Goal: Task Accomplishment & Management: Manage account settings

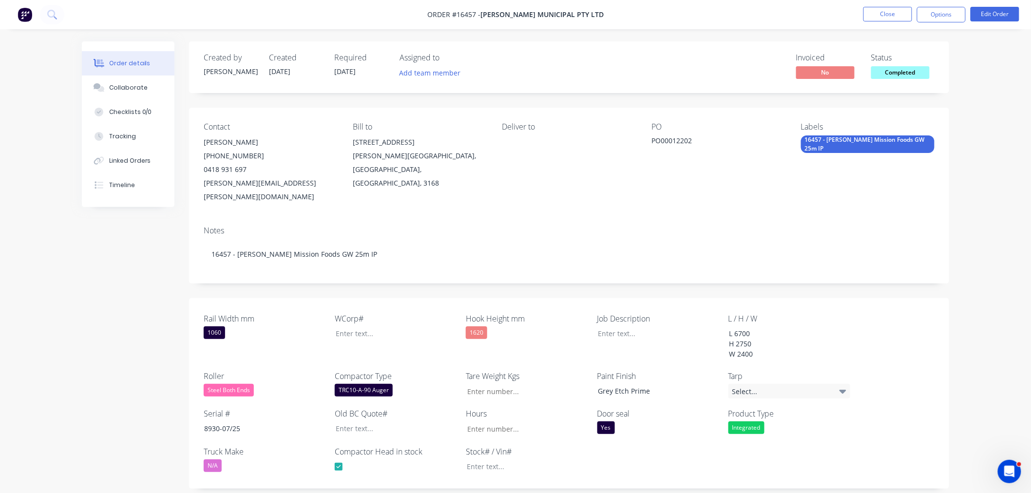
scroll to position [255, 0]
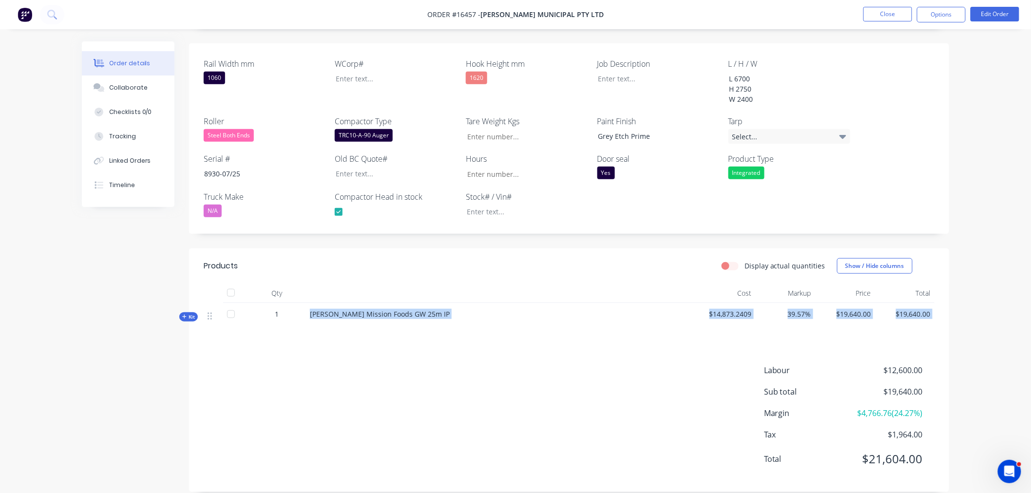
drag, startPoint x: 305, startPoint y: 300, endPoint x: 664, endPoint y: 324, distance: 359.4
click at [623, 325] on div "Products Display actual quantities Show / Hide columns Qty Cost Markup Price To…" at bounding box center [569, 370] width 760 height 244
click at [946, 16] on button "Options" at bounding box center [941, 15] width 49 height 16
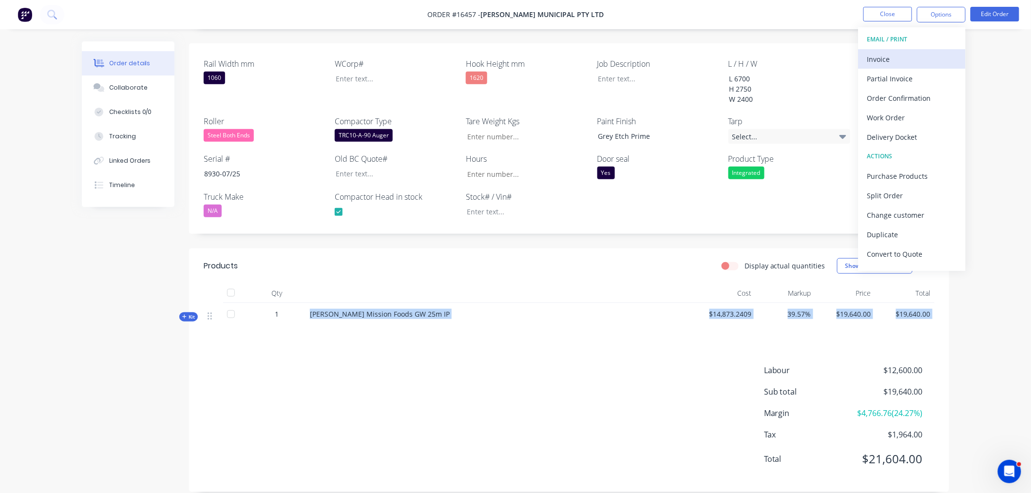
click at [885, 60] on div "Invoice" at bounding box center [912, 59] width 90 height 14
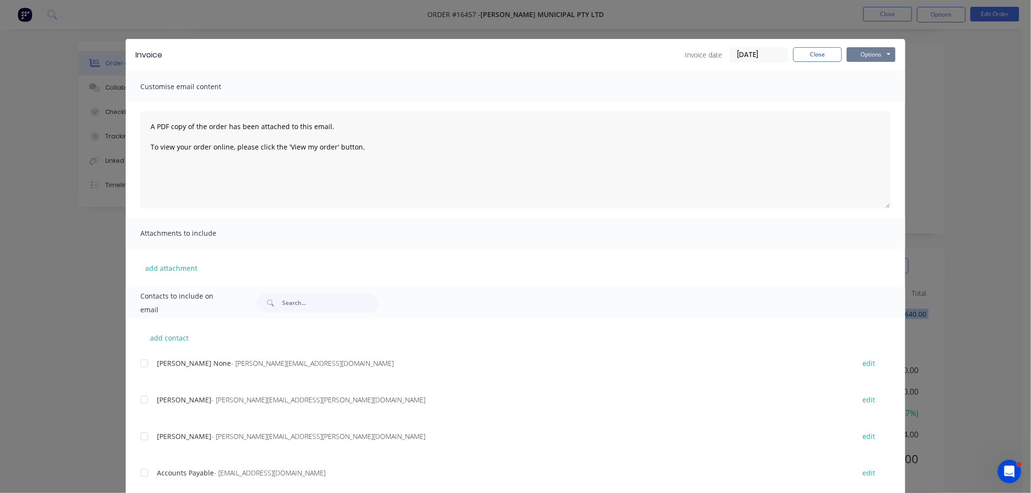
click at [864, 47] on button "Options" at bounding box center [871, 54] width 49 height 15
click at [866, 86] on button "Print" at bounding box center [878, 88] width 62 height 16
drag, startPoint x: 807, startPoint y: 63, endPoint x: 804, endPoint y: 57, distance: 6.8
click at [806, 61] on div "Invoice Invoice date 11/08/25 Close Options Preview Print Email" at bounding box center [515, 55] width 779 height 32
click at [803, 55] on button "Close" at bounding box center [817, 54] width 49 height 15
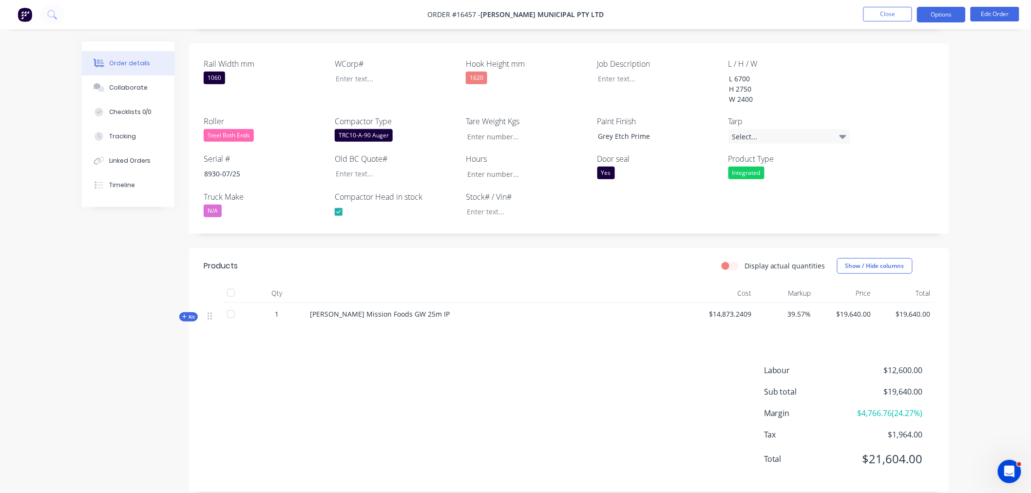
drag, startPoint x: 947, startPoint y: 16, endPoint x: 946, endPoint y: 21, distance: 5.9
click at [946, 18] on button "Options" at bounding box center [941, 15] width 49 height 16
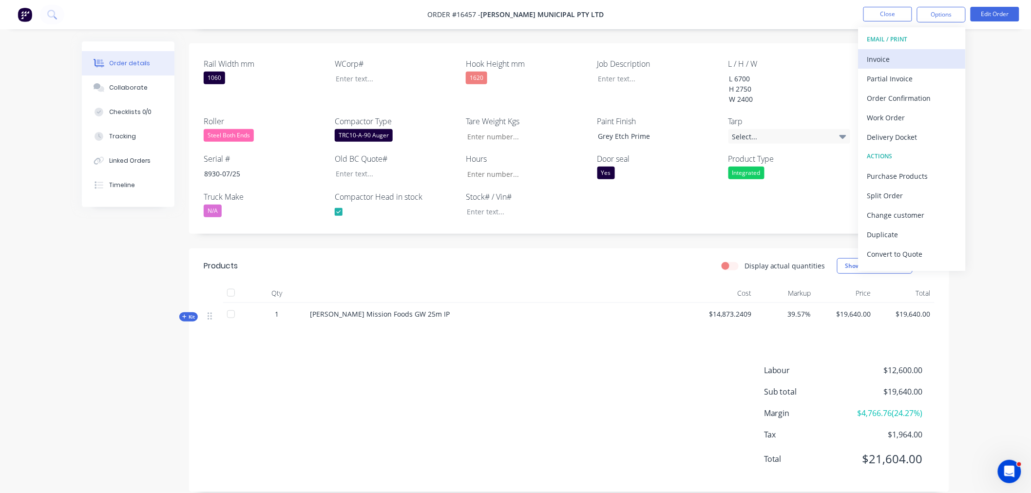
click at [920, 54] on div "Invoice" at bounding box center [912, 59] width 90 height 14
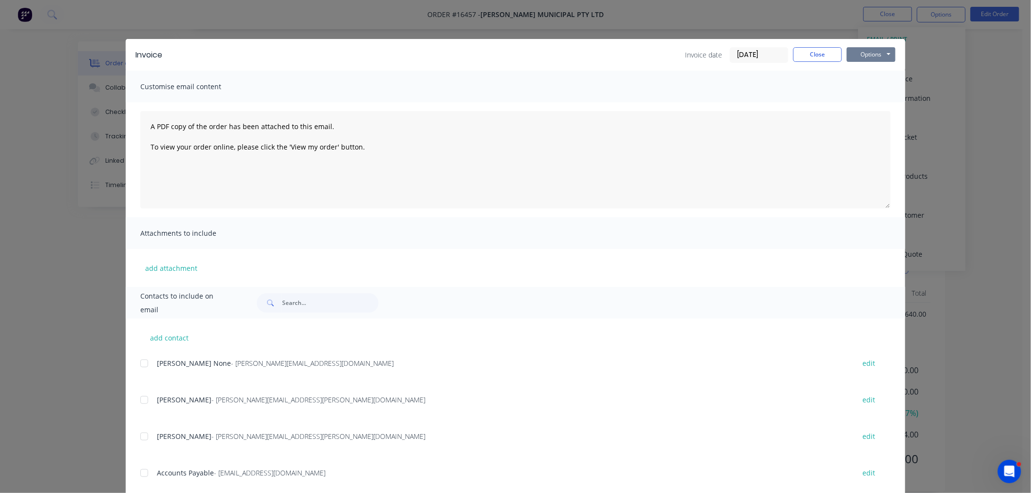
click at [880, 56] on button "Options" at bounding box center [871, 54] width 49 height 15
drag, startPoint x: 880, startPoint y: 59, endPoint x: 874, endPoint y: 90, distance: 30.7
click at [874, 90] on button "Print" at bounding box center [878, 88] width 62 height 16
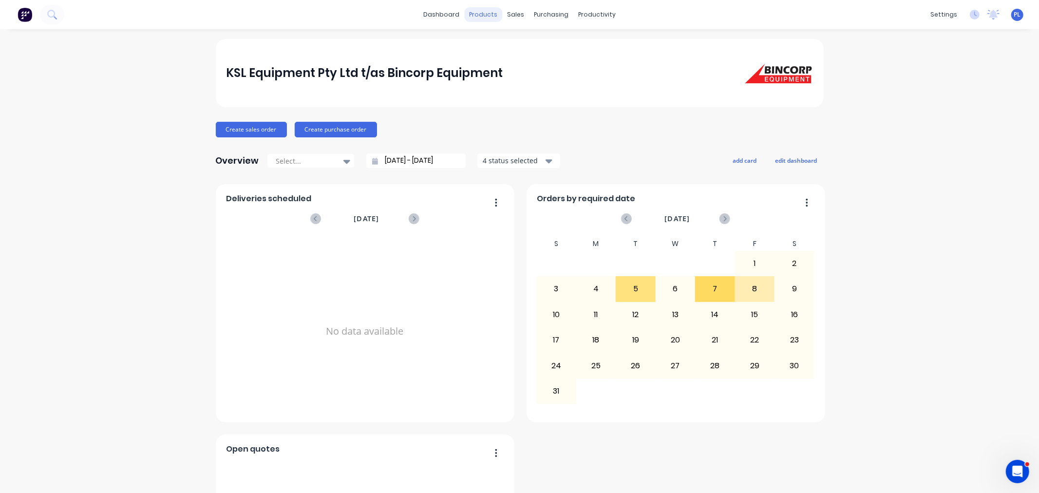
click at [480, 10] on div "products" at bounding box center [483, 14] width 38 height 15
drag, startPoint x: 480, startPoint y: 10, endPoint x: 90, endPoint y: 140, distance: 411.5
click at [480, 10] on div "products" at bounding box center [483, 14] width 38 height 15
click at [486, 43] on icon at bounding box center [484, 47] width 5 height 8
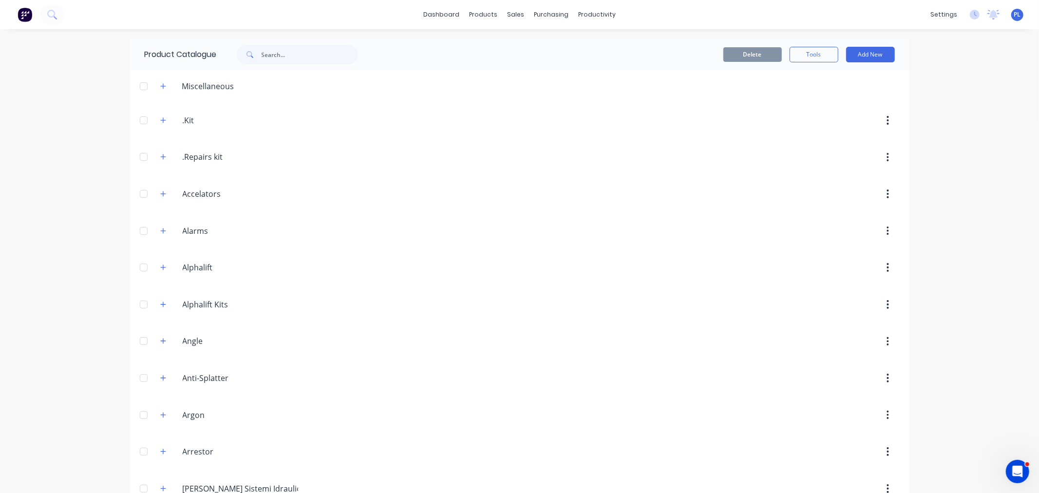
click at [157, 124] on span at bounding box center [163, 120] width 12 height 12
click at [160, 118] on icon "button" at bounding box center [163, 120] width 6 height 7
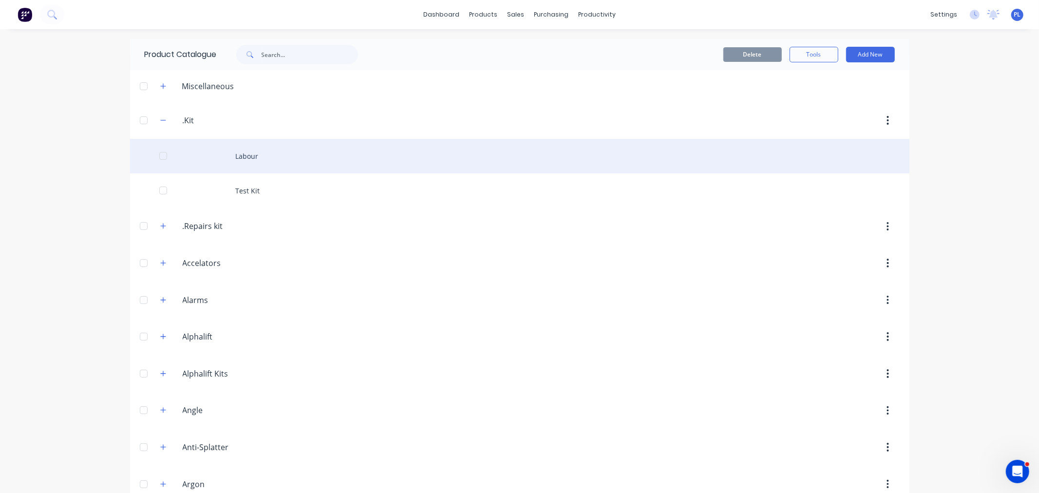
click at [300, 157] on div "Labour" at bounding box center [519, 156] width 779 height 35
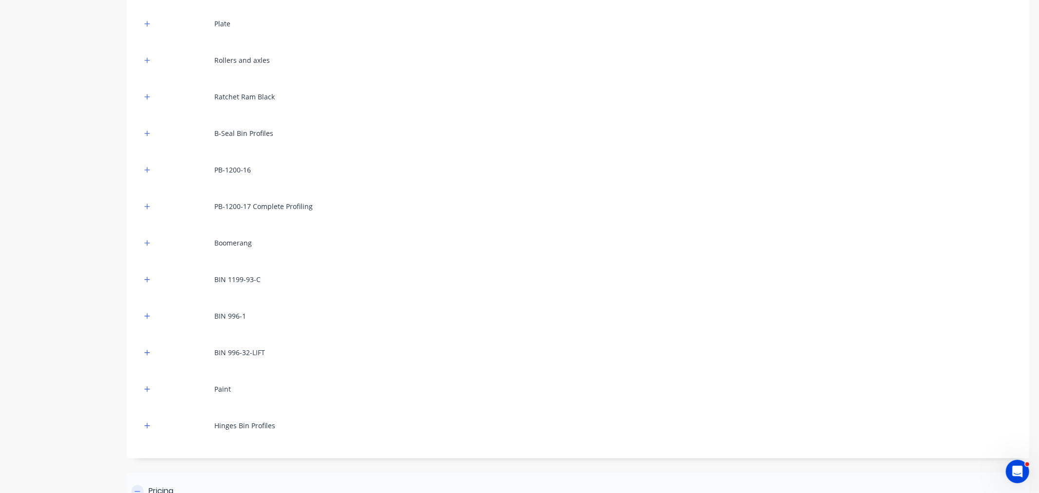
scroll to position [609, 0]
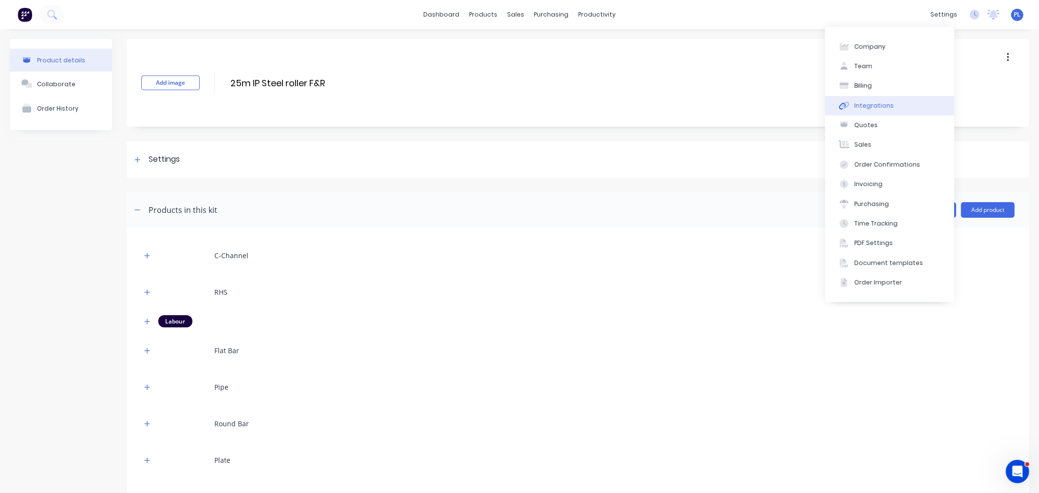
click at [874, 105] on div "Integrations" at bounding box center [873, 105] width 39 height 9
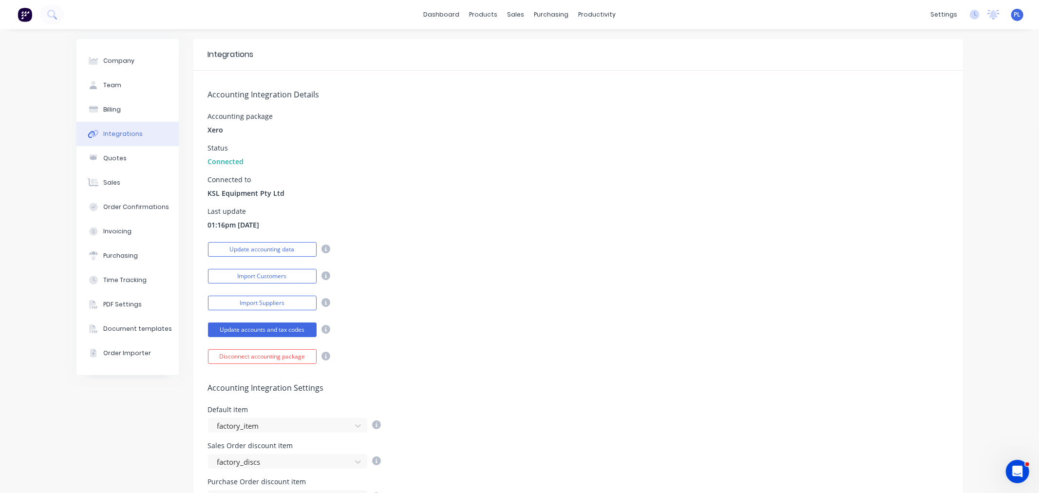
drag, startPoint x: 225, startPoint y: 223, endPoint x: 606, endPoint y: 221, distance: 381.0
click at [518, 225] on div "Last update 01:16pm 11/08/25" at bounding box center [578, 219] width 740 height 22
click at [606, 220] on div "Last update 01:16pm 11/08/25" at bounding box center [578, 219] width 740 height 22
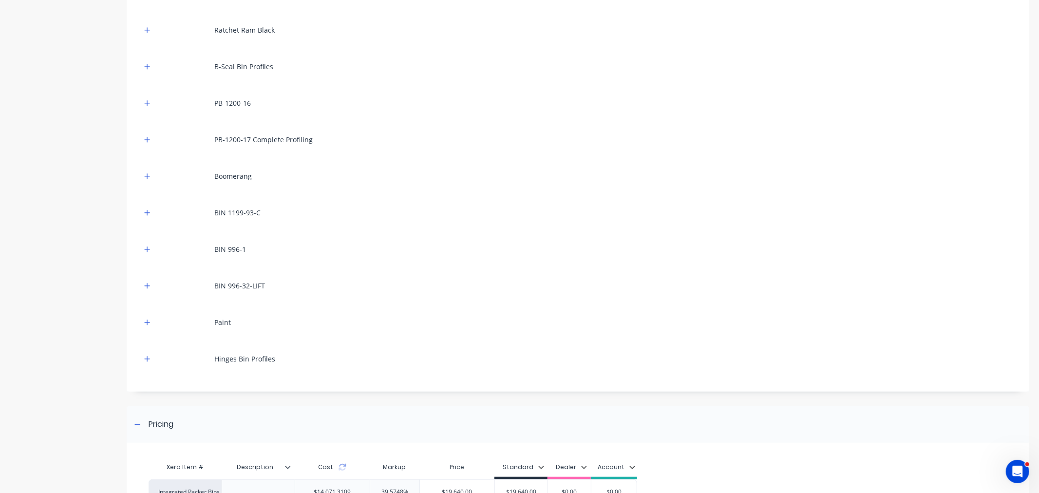
scroll to position [609, 0]
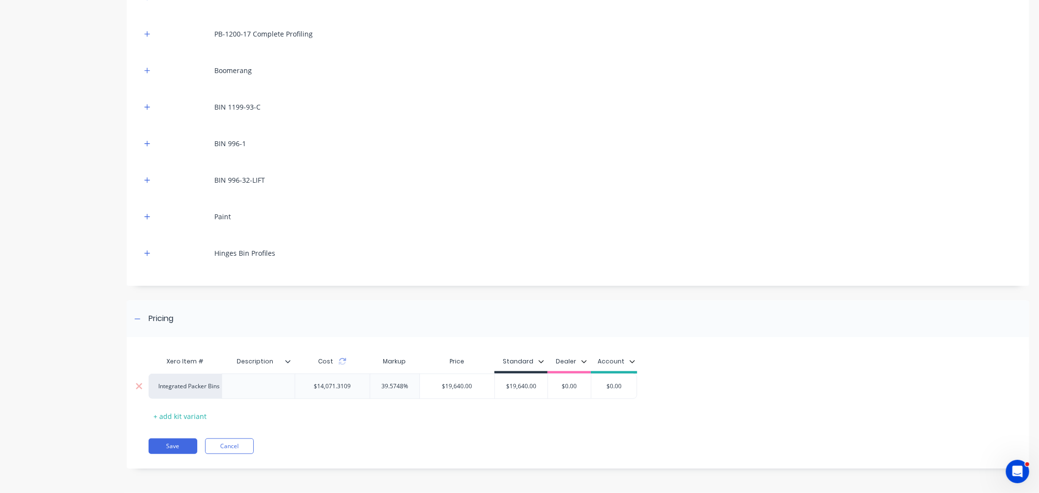
click at [171, 388] on div "Integrated Packer Bins" at bounding box center [186, 386] width 54 height 9
type input "fa"
click at [210, 402] on button "factory_item" at bounding box center [213, 403] width 109 height 15
click at [163, 440] on button "Save" at bounding box center [173, 446] width 49 height 16
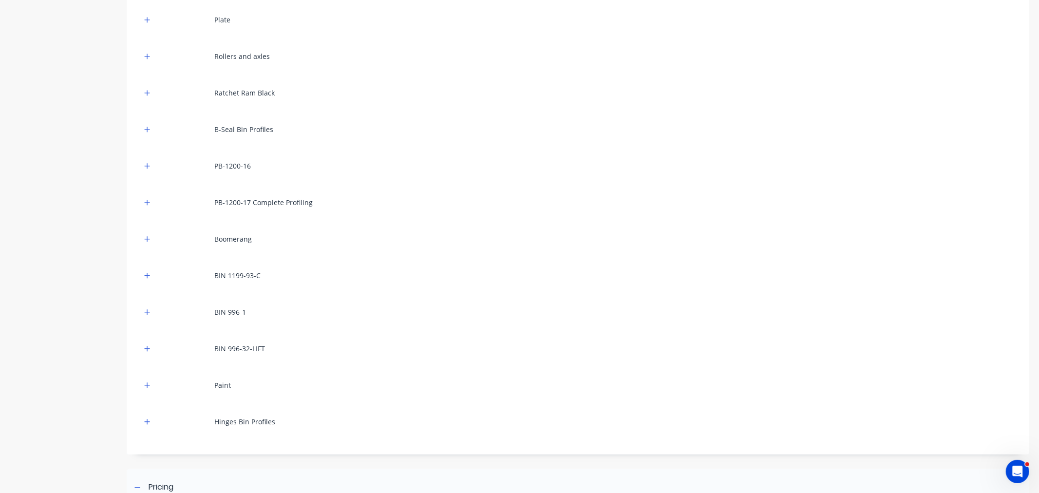
scroll to position [609, 0]
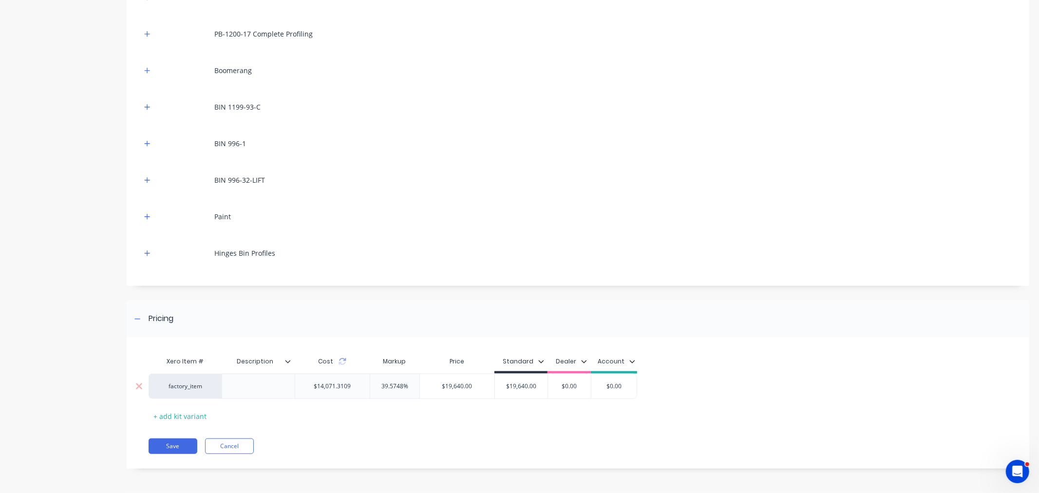
click at [190, 393] on div "factory_item" at bounding box center [185, 386] width 73 height 25
click at [186, 387] on div "factory_item" at bounding box center [186, 386] width 54 height 9
type input "integr"
click at [181, 376] on button "Integrated Packer Bins" at bounding box center [209, 374] width 101 height 15
click at [160, 434] on div "Xero Item # Description Cost Markup Price Standard Dealer Account Integrated Pa…" at bounding box center [578, 408] width 903 height 122
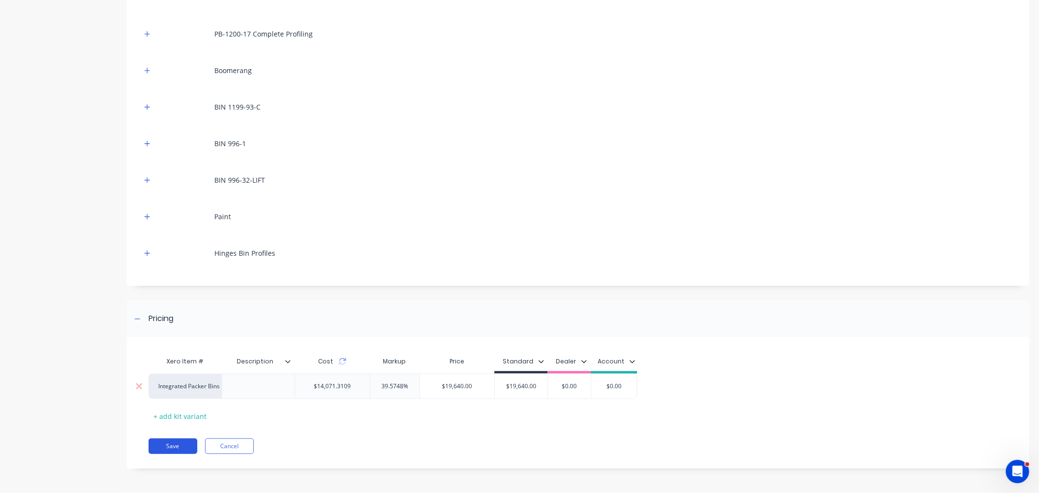
click at [175, 450] on button "Save" at bounding box center [173, 446] width 49 height 16
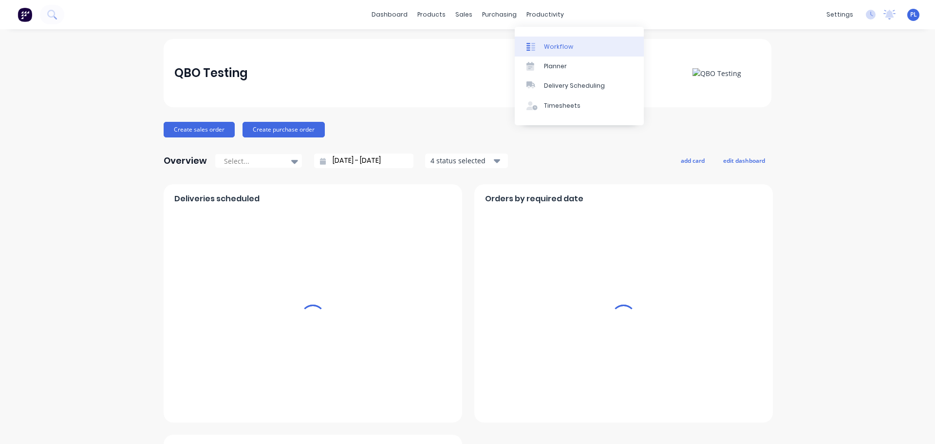
click at [545, 40] on link "Workflow" at bounding box center [579, 46] width 129 height 19
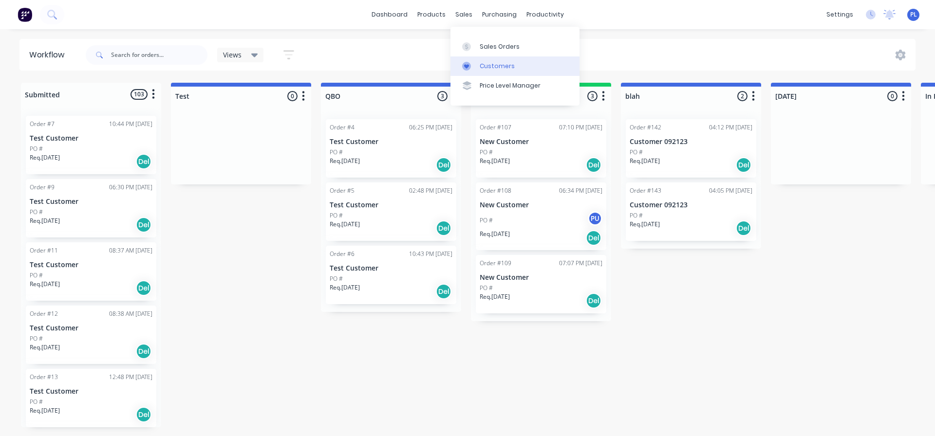
click at [474, 58] on link "Customers" at bounding box center [515, 66] width 129 height 19
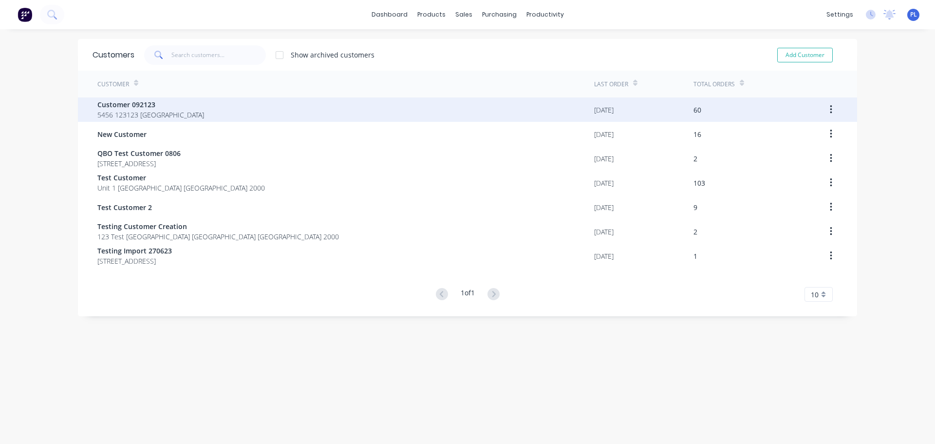
click at [234, 118] on div "Customer 092123 5456 123123 Sydney" at bounding box center [345, 109] width 497 height 24
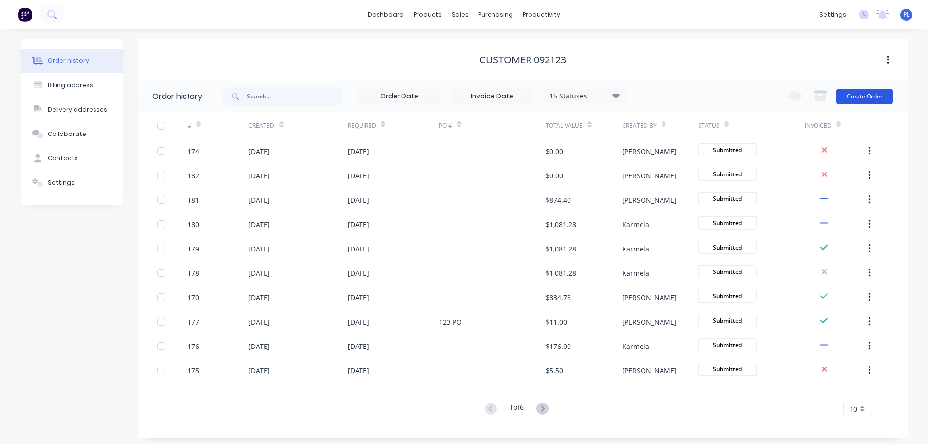
click at [884, 95] on button "Create Order" at bounding box center [864, 97] width 57 height 16
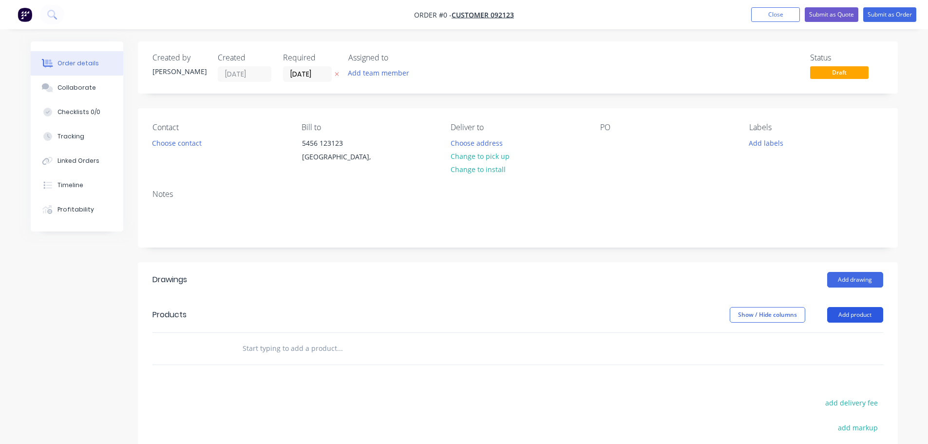
click at [853, 308] on button "Add product" at bounding box center [855, 315] width 56 height 16
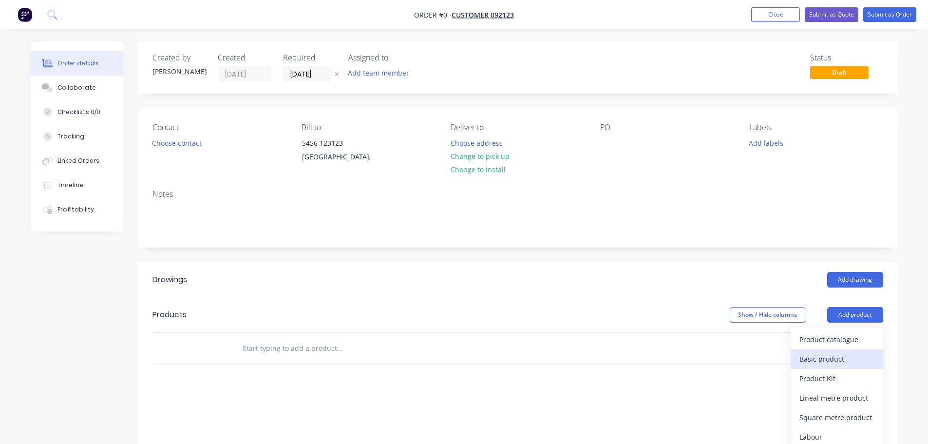
click at [843, 364] on div "Basic product" at bounding box center [836, 359] width 75 height 14
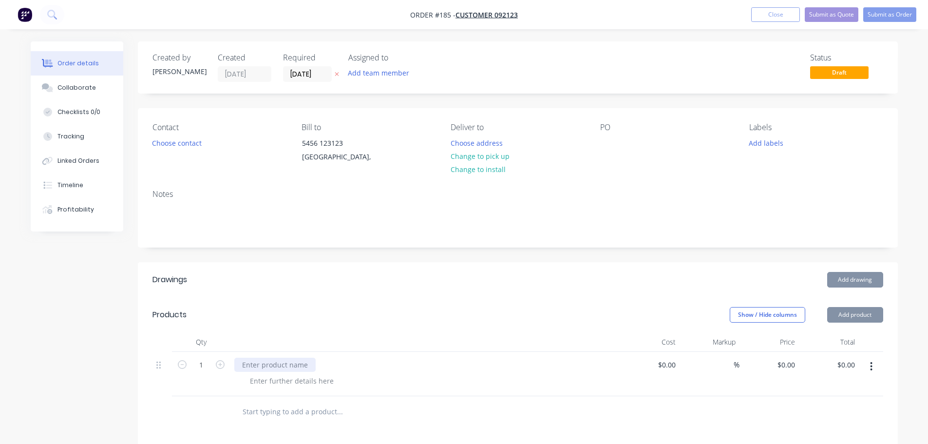
click at [277, 363] on div at bounding box center [274, 365] width 81 height 14
click at [283, 378] on div at bounding box center [291, 381] width 99 height 14
click at [793, 357] on div "$0.00 $0.00" at bounding box center [769, 374] width 60 height 44
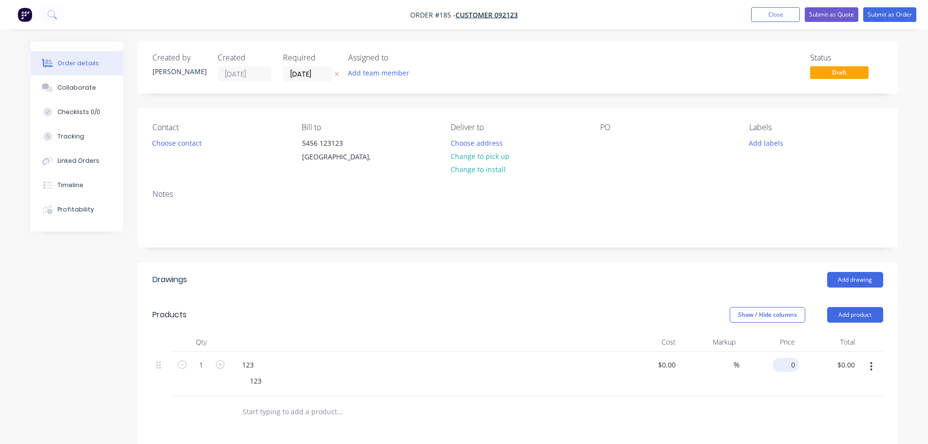
click at [783, 366] on div "0 $0.00" at bounding box center [769, 374] width 60 height 44
type input "$5.00"
drag, startPoint x: 603, startPoint y: 247, endPoint x: 623, endPoint y: 246, distance: 20.6
click at [604, 247] on div "Created by Peter Created 11/08/25 Required 11/08/25 Assigned to Add team member…" at bounding box center [518, 351] width 760 height 620
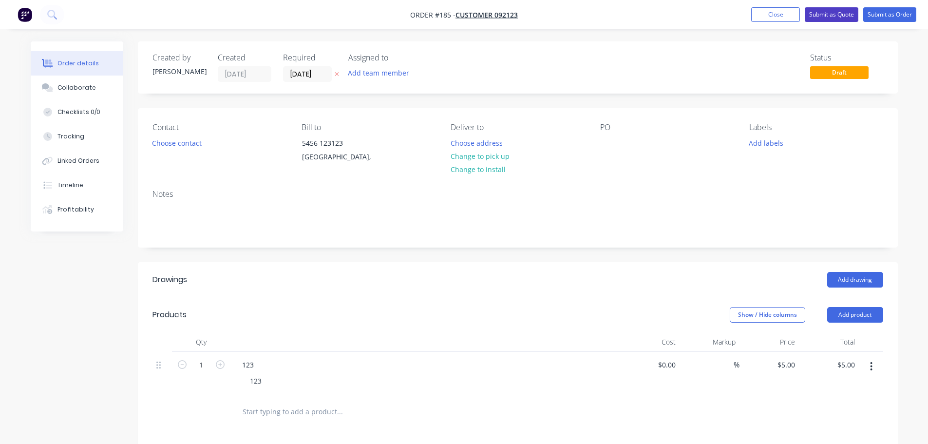
click at [818, 17] on button "Submit as Quote" at bounding box center [832, 14] width 54 height 15
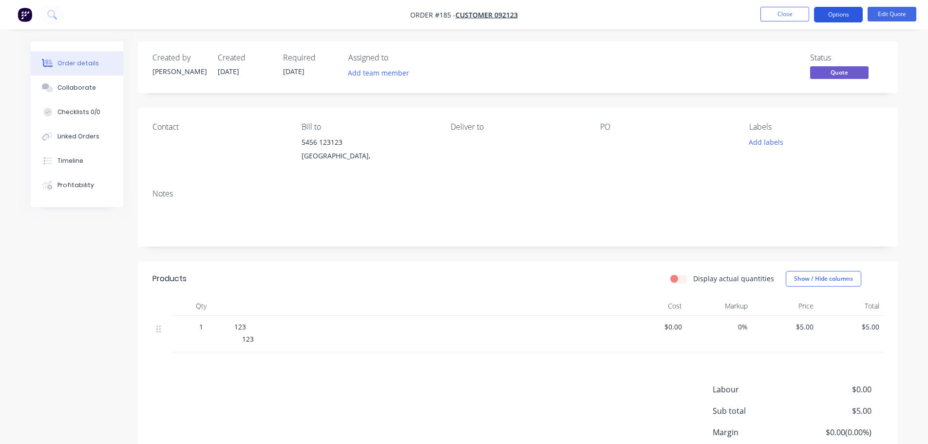
click at [845, 18] on button "Options" at bounding box center [838, 15] width 49 height 16
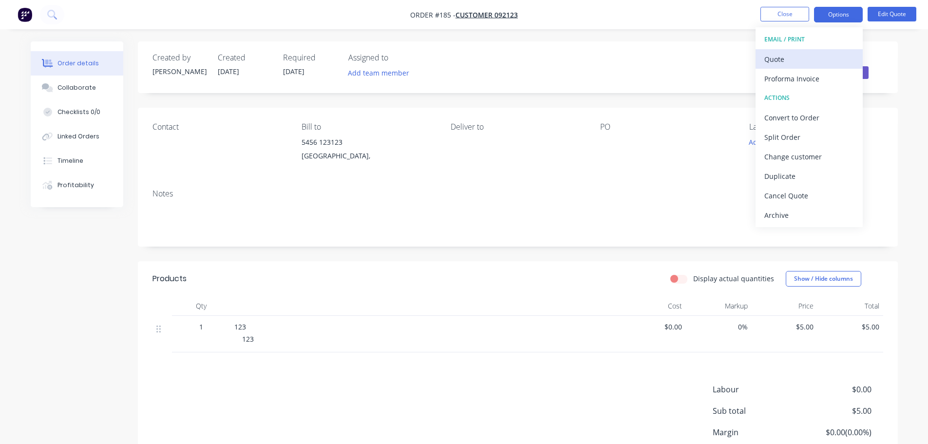
click at [831, 55] on div "Quote" at bounding box center [809, 59] width 90 height 14
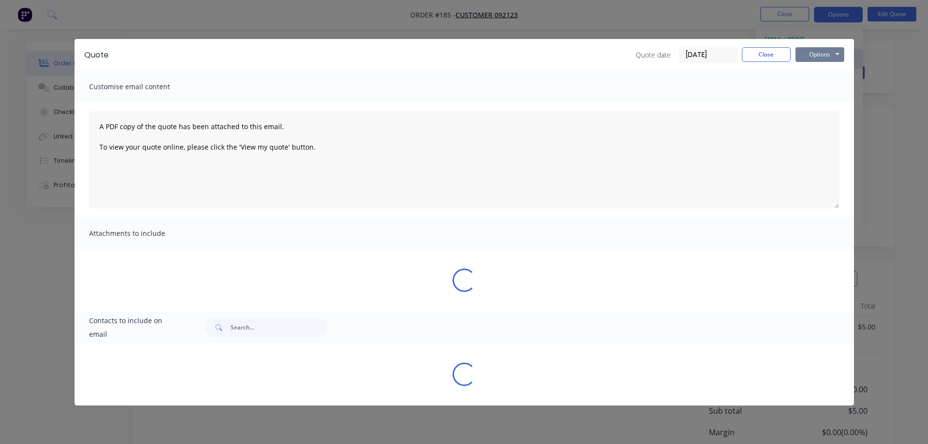
click at [831, 55] on button "Options" at bounding box center [820, 54] width 49 height 15
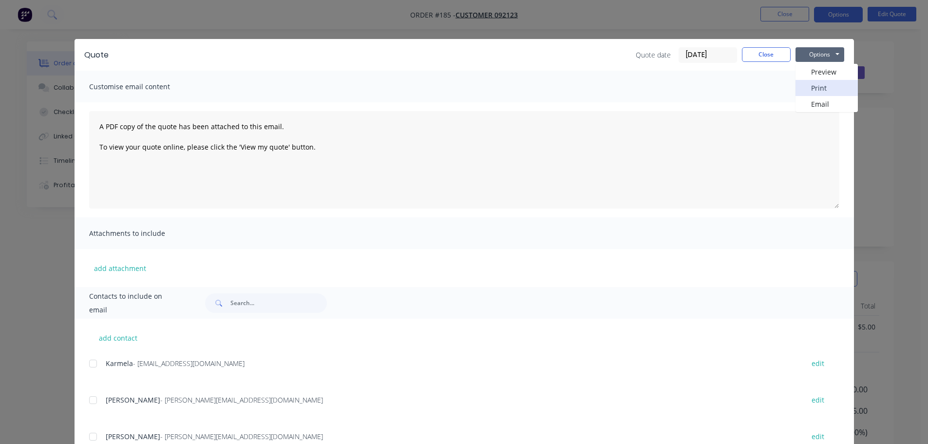
click at [816, 84] on button "Print" at bounding box center [827, 88] width 62 height 16
click at [764, 49] on button "Close" at bounding box center [766, 54] width 49 height 15
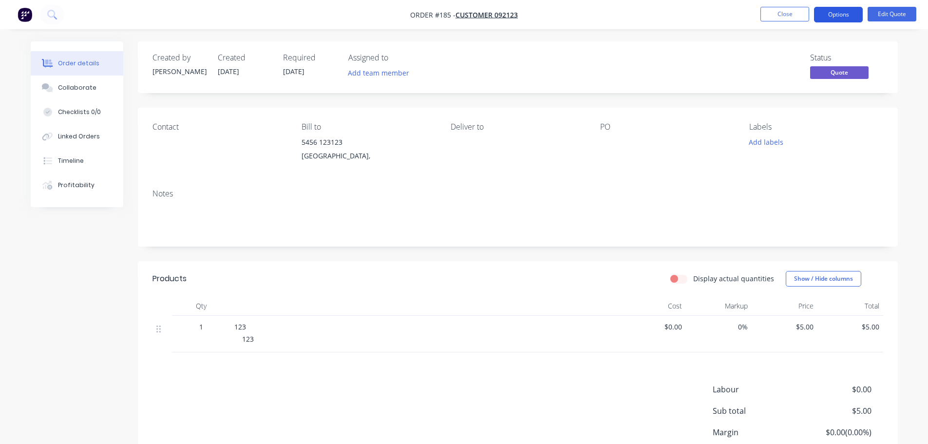
click at [833, 15] on button "Options" at bounding box center [838, 15] width 49 height 16
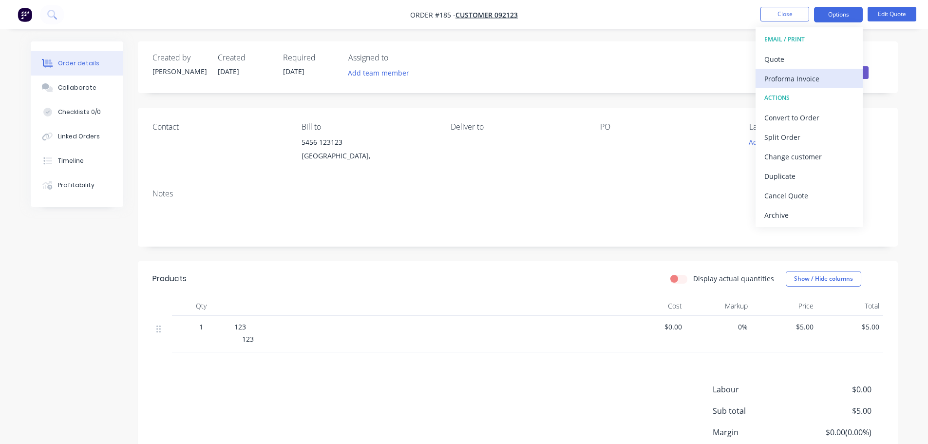
click at [793, 76] on div "Proforma Invoice" at bounding box center [809, 79] width 90 height 14
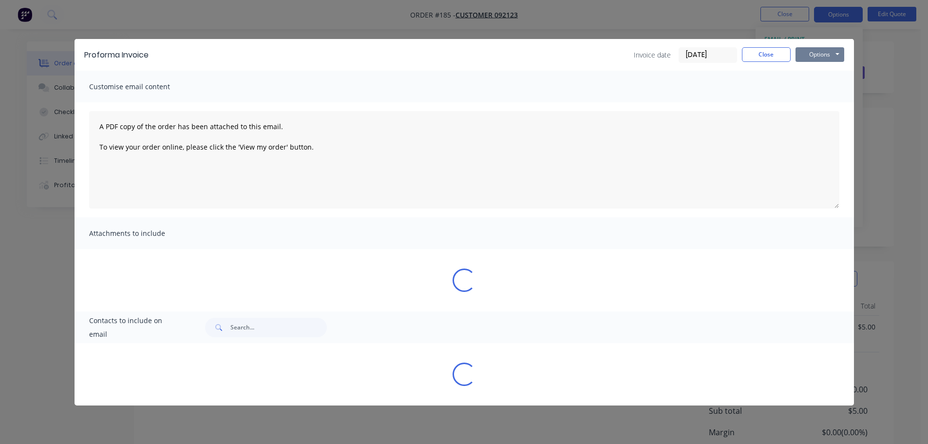
click at [813, 58] on button "Options" at bounding box center [820, 54] width 49 height 15
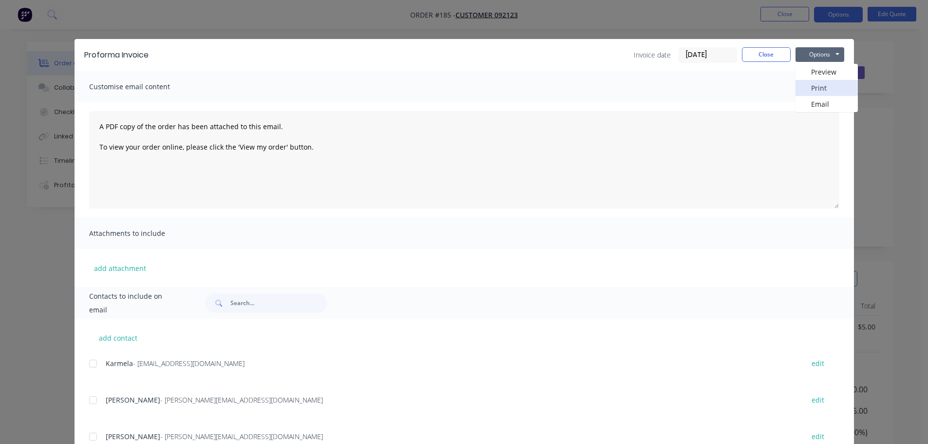
click at [806, 85] on button "Print" at bounding box center [827, 88] width 62 height 16
click at [766, 51] on button "Close" at bounding box center [766, 54] width 49 height 15
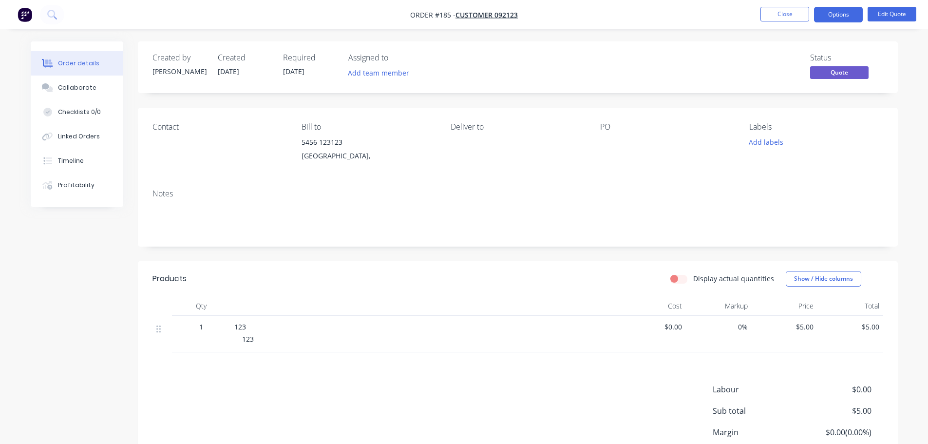
click at [843, 5] on nav "Order #185 - Customer 092123 Close Options Edit Quote" at bounding box center [464, 14] width 928 height 29
click at [843, 10] on button "Options" at bounding box center [838, 15] width 49 height 16
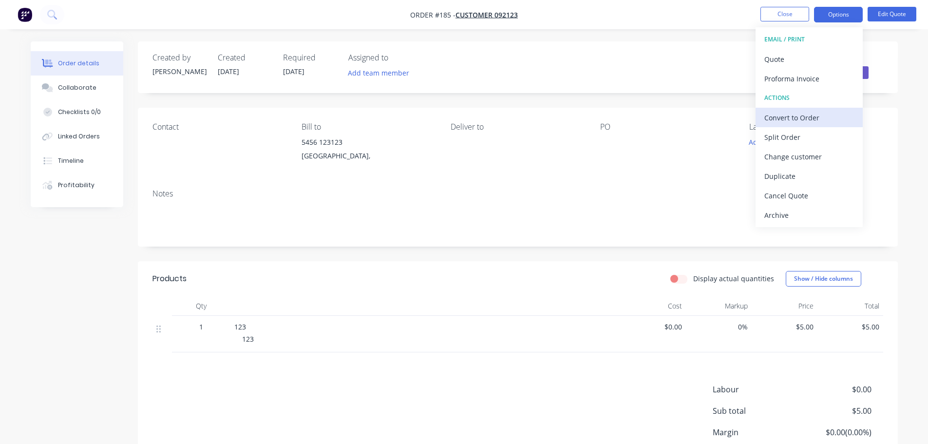
click at [798, 119] on div "Convert to Order" at bounding box center [809, 118] width 90 height 14
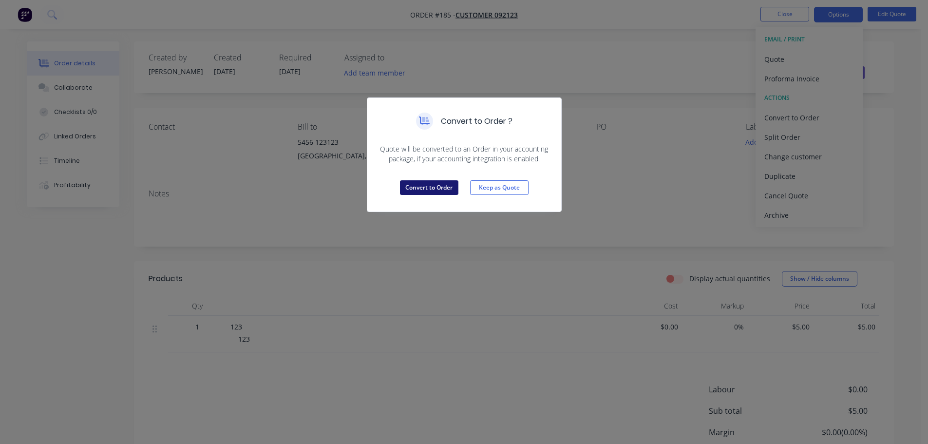
click at [421, 182] on button "Convert to Order" at bounding box center [429, 187] width 58 height 15
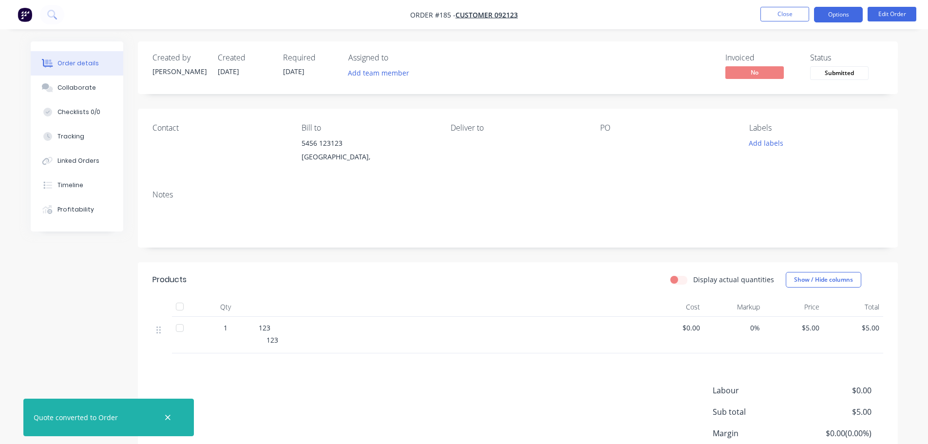
click at [823, 16] on button "Options" at bounding box center [838, 15] width 49 height 16
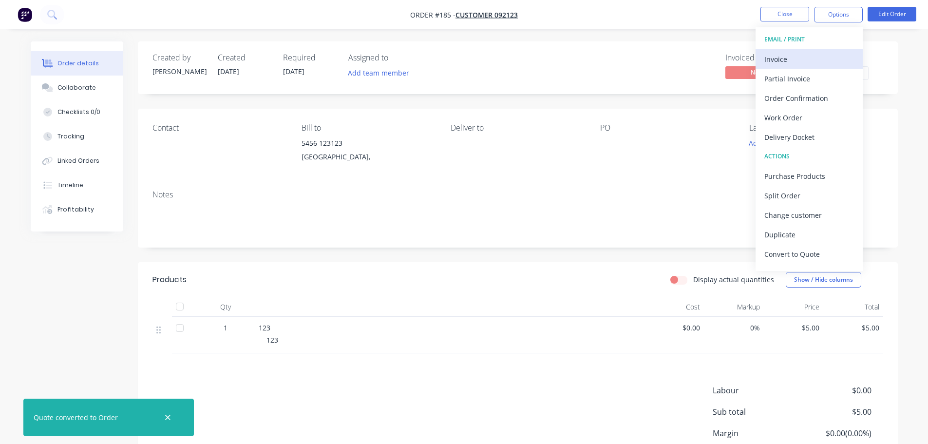
click at [808, 65] on div "Invoice" at bounding box center [809, 59] width 90 height 14
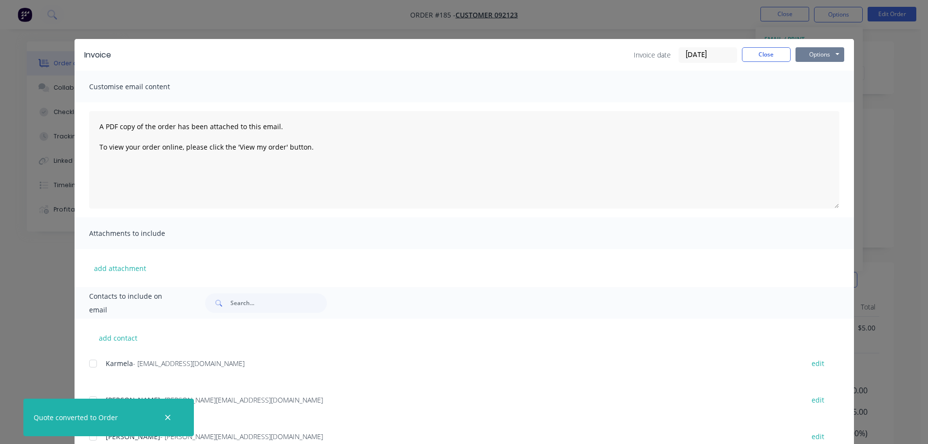
click at [809, 54] on button "Options" at bounding box center [820, 54] width 49 height 15
click at [809, 89] on button "Print" at bounding box center [827, 88] width 62 height 16
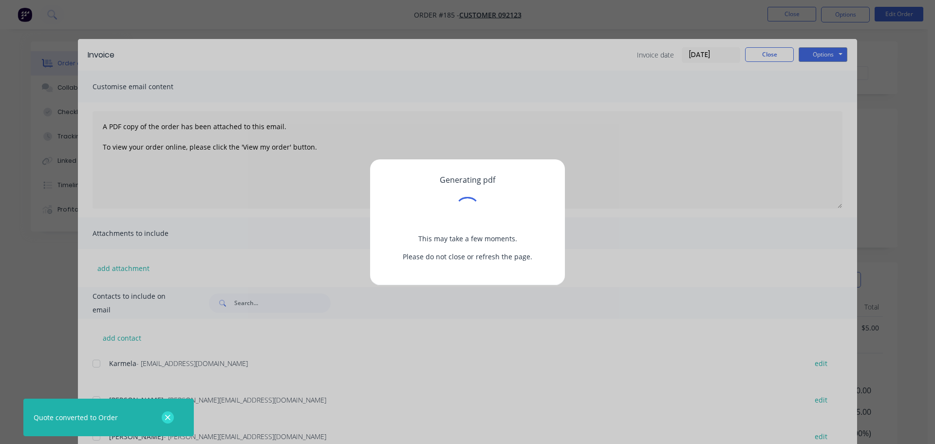
click at [171, 418] on button "button" at bounding box center [168, 417] width 12 height 12
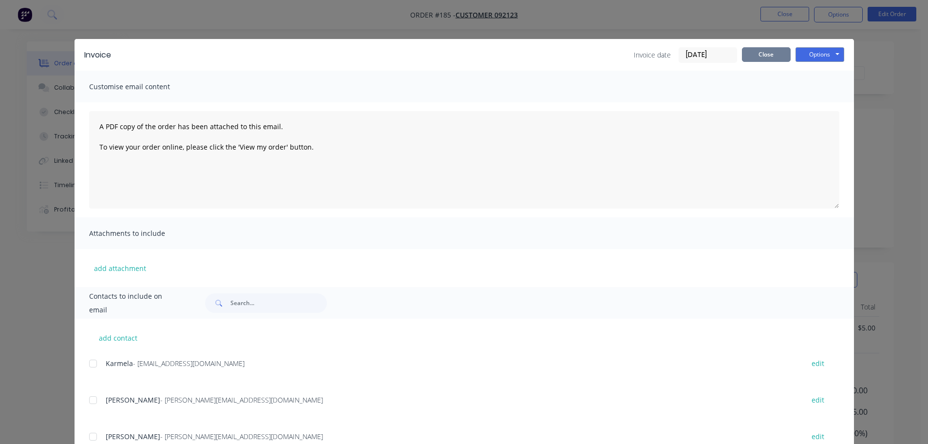
click at [769, 60] on button "Close" at bounding box center [766, 54] width 49 height 15
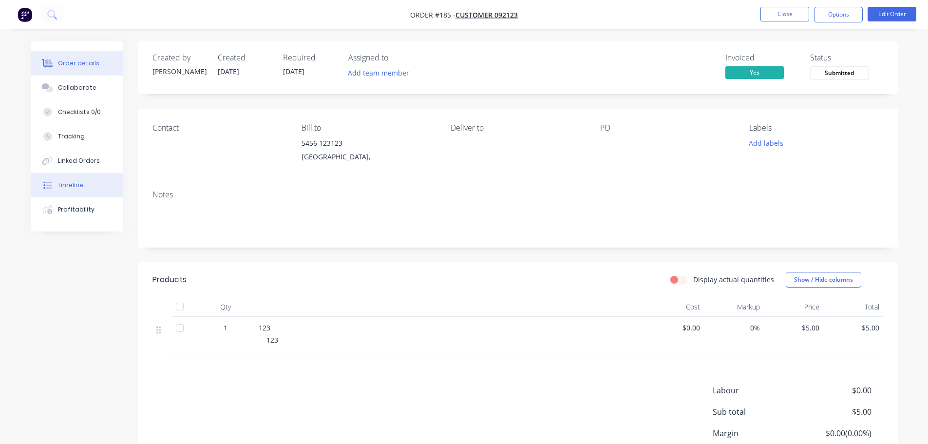
click at [65, 190] on button "Timeline" at bounding box center [77, 185] width 93 height 24
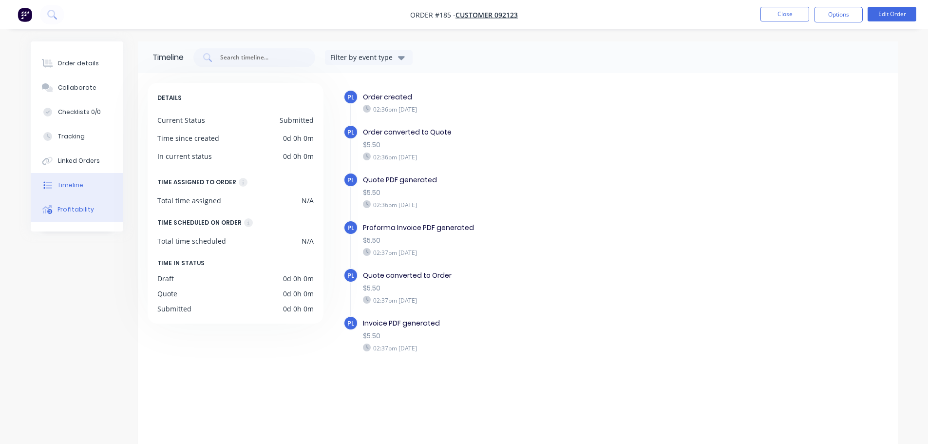
click at [67, 205] on button "Profitability" at bounding box center [77, 209] width 93 height 24
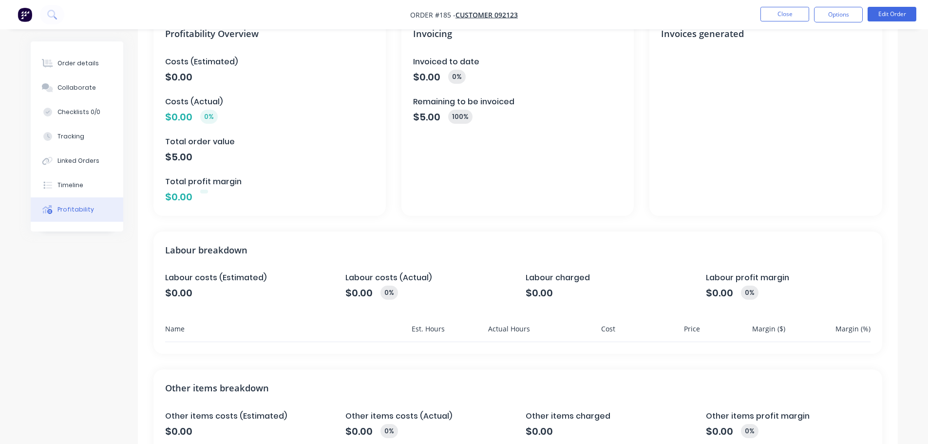
scroll to position [187, 0]
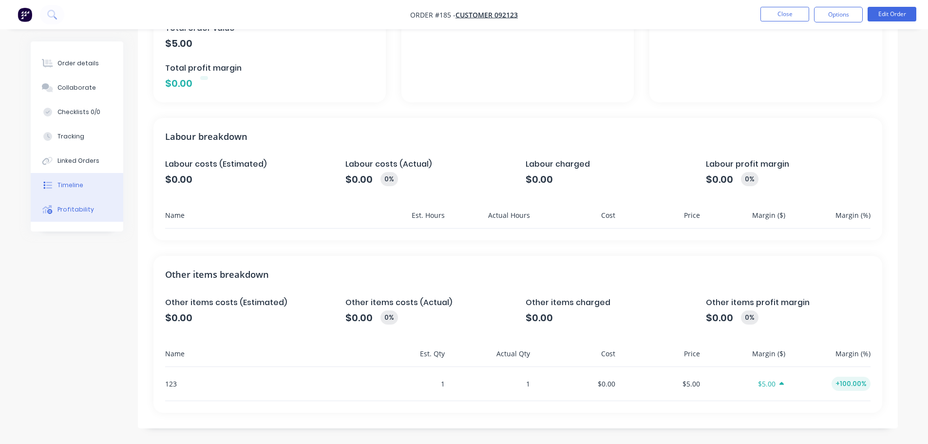
click at [61, 173] on button "Timeline" at bounding box center [77, 185] width 93 height 24
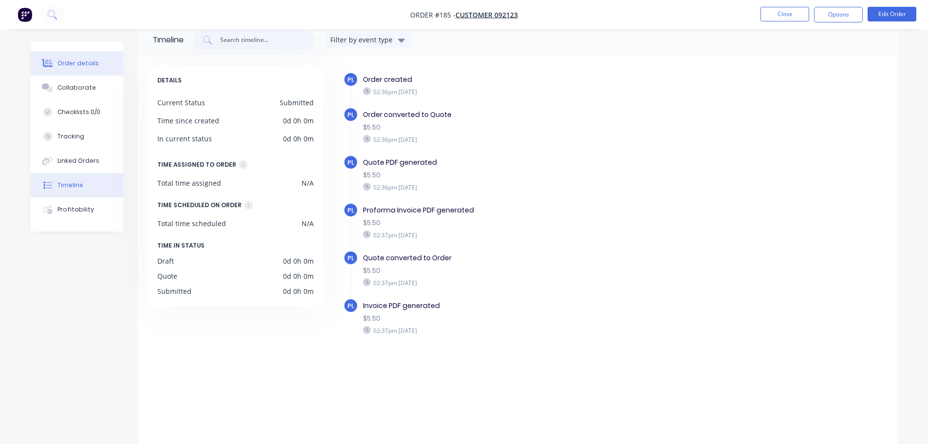
click at [65, 59] on div "Order details" at bounding box center [77, 63] width 41 height 9
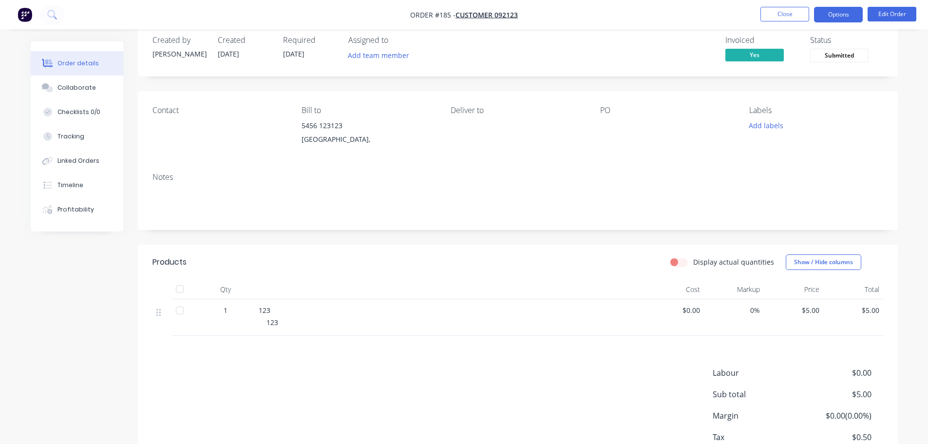
click at [832, 12] on button "Options" at bounding box center [838, 15] width 49 height 16
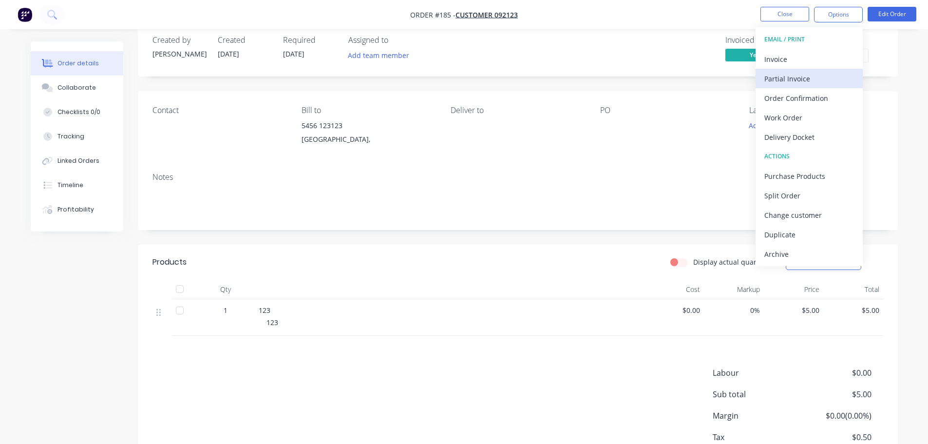
click at [817, 79] on div "Partial Invoice" at bounding box center [809, 79] width 90 height 14
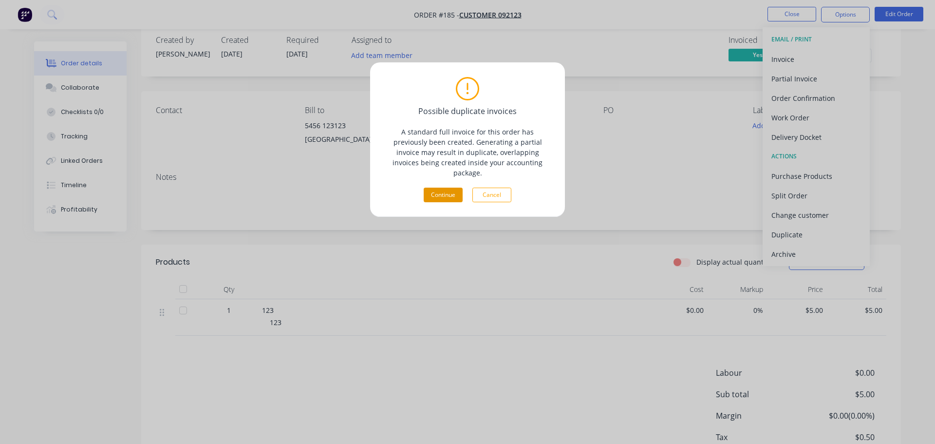
drag, startPoint x: 460, startPoint y: 187, endPoint x: 453, endPoint y: 187, distance: 7.3
click at [453, 188] on button "Continue" at bounding box center [443, 195] width 39 height 15
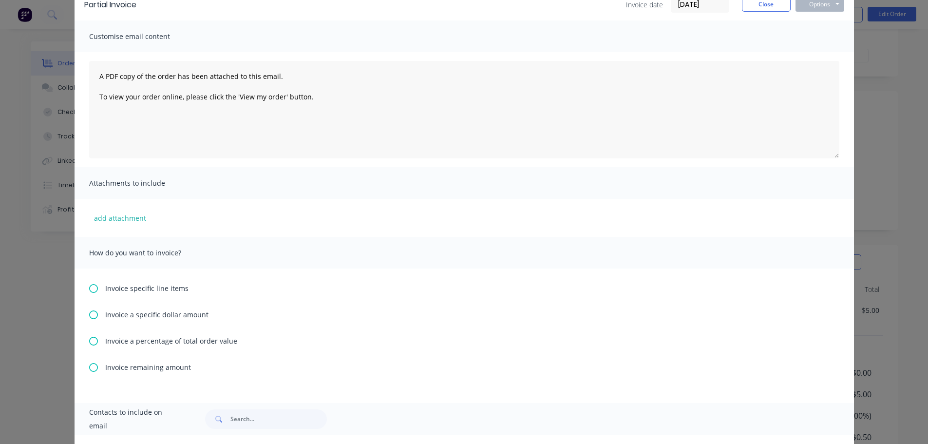
scroll to position [97, 0]
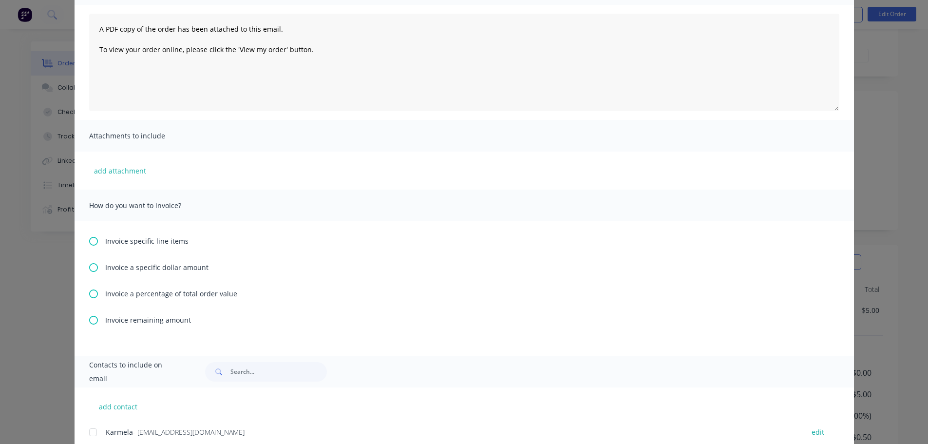
click at [118, 234] on div "Invoice specific line items Invoice a specific dollar amount Invoice a percenta…" at bounding box center [464, 288] width 779 height 134
click at [122, 239] on span "Invoice specific line items" at bounding box center [146, 241] width 83 height 10
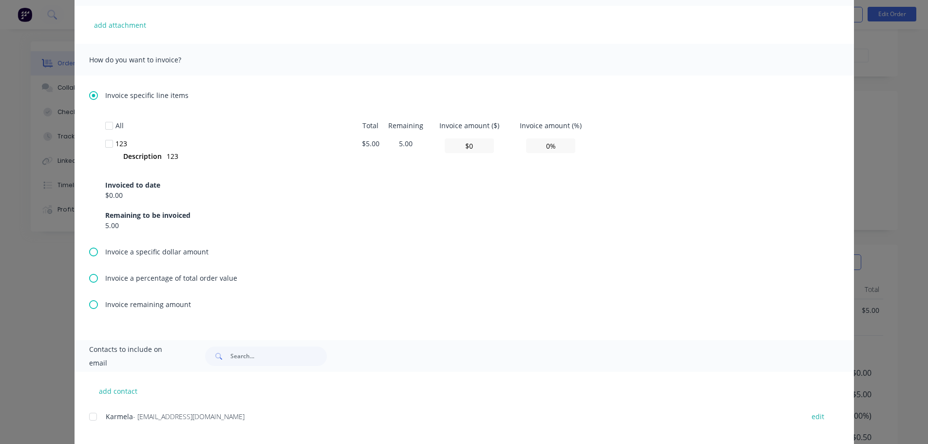
scroll to position [244, 0]
click at [469, 150] on input "$0" at bounding box center [469, 145] width 49 height 15
type input "$2"
type input "40.00%"
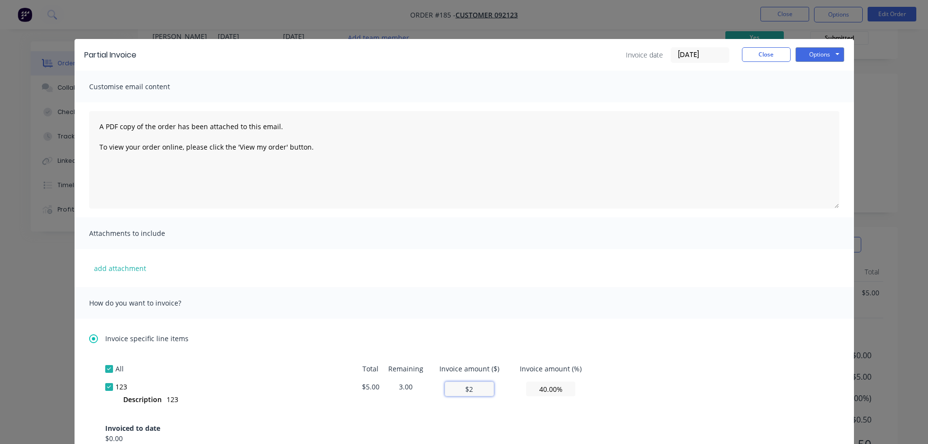
scroll to position [0, 0]
type input "$2"
click at [800, 57] on button "Options" at bounding box center [820, 54] width 49 height 15
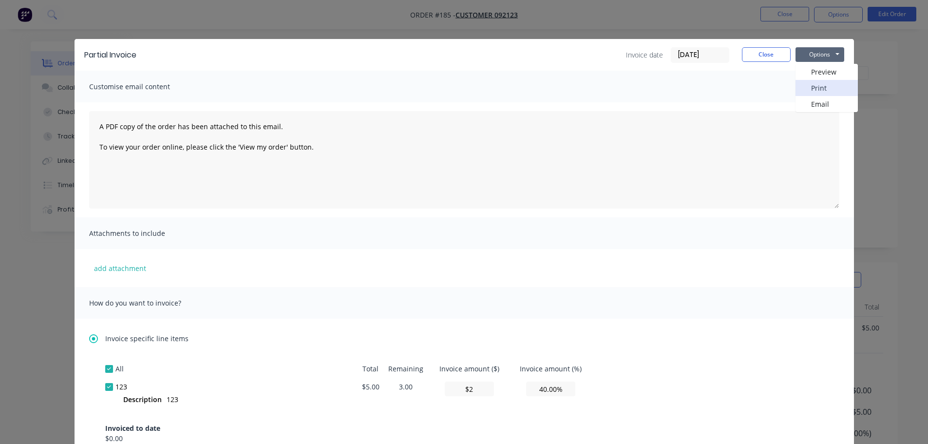
click at [810, 87] on button "Print" at bounding box center [827, 88] width 62 height 16
click at [751, 62] on div "Invoice date 11/08/25 Close Options Preview Print Email" at bounding box center [735, 55] width 218 height 16
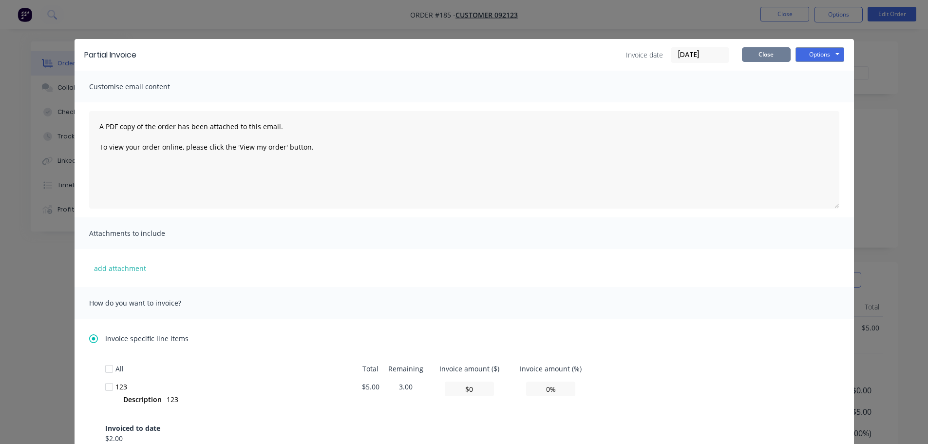
click at [742, 50] on button "Close" at bounding box center [766, 54] width 49 height 15
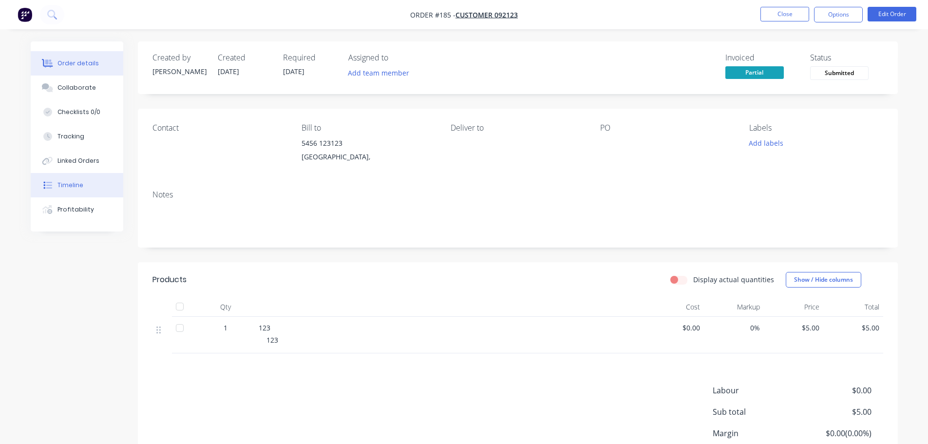
click at [86, 185] on button "Timeline" at bounding box center [77, 185] width 93 height 24
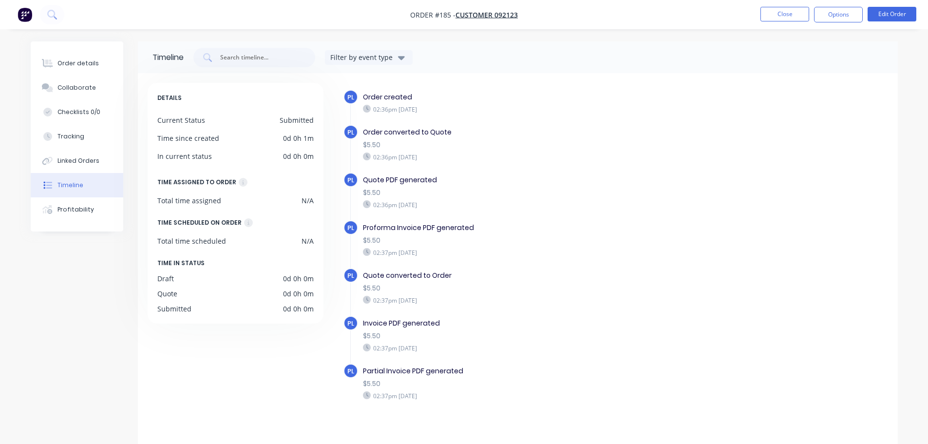
scroll to position [18, 0]
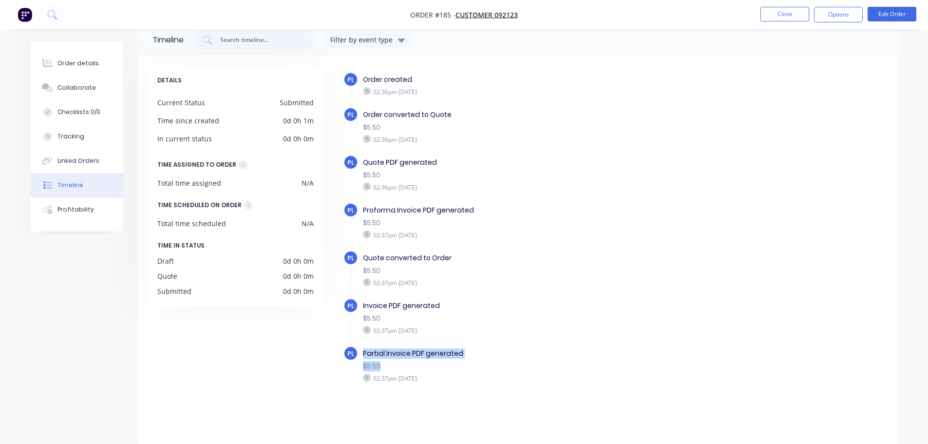
drag, startPoint x: 517, startPoint y: 364, endPoint x: 562, endPoint y: 372, distance: 45.5
click at [557, 370] on div "PL Partial Invoice PDF generated $5.50 02:37pm Monday 11/08/25" at bounding box center [535, 370] width 385 height 48
click at [561, 380] on div "02:37pm Monday 11/08/25" at bounding box center [531, 378] width 337 height 9
drag, startPoint x: 481, startPoint y: 304, endPoint x: 660, endPoint y: 302, distance: 178.8
click at [531, 302] on div "Invoice PDF generated" at bounding box center [531, 306] width 337 height 10
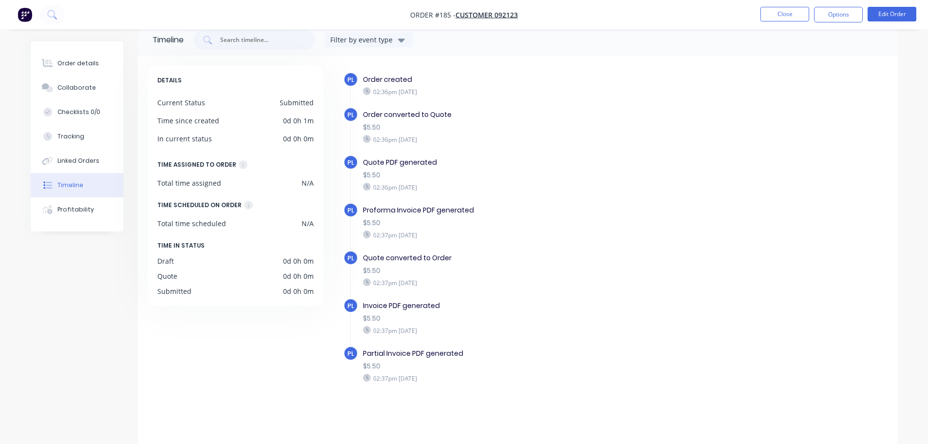
drag, startPoint x: 677, startPoint y: 208, endPoint x: 667, endPoint y: 214, distance: 11.5
click at [677, 208] on div "Proforma Invoice PDF generated" at bounding box center [531, 210] width 337 height 10
